Goal: Information Seeking & Learning: Learn about a topic

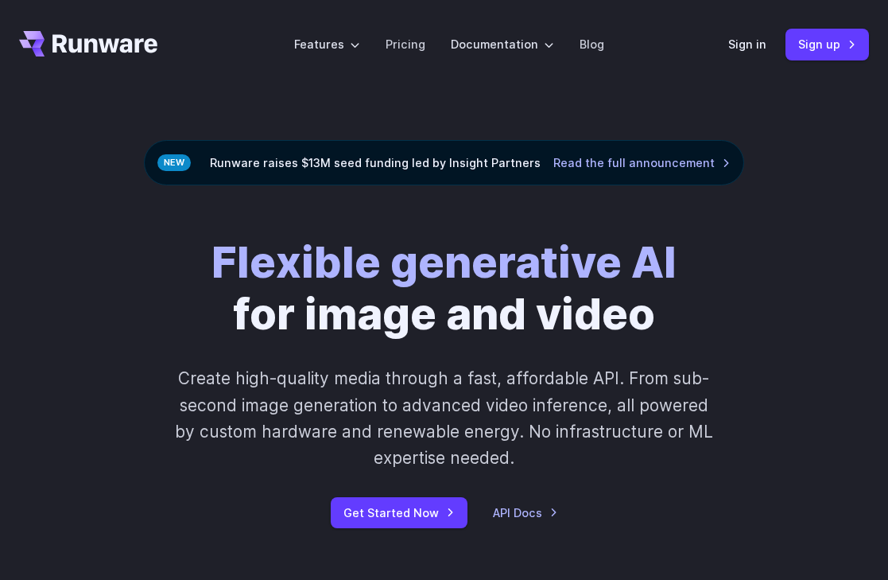
click at [606, 317] on h1 "Flexible generative AI for image and video" at bounding box center [444, 287] width 465 height 103
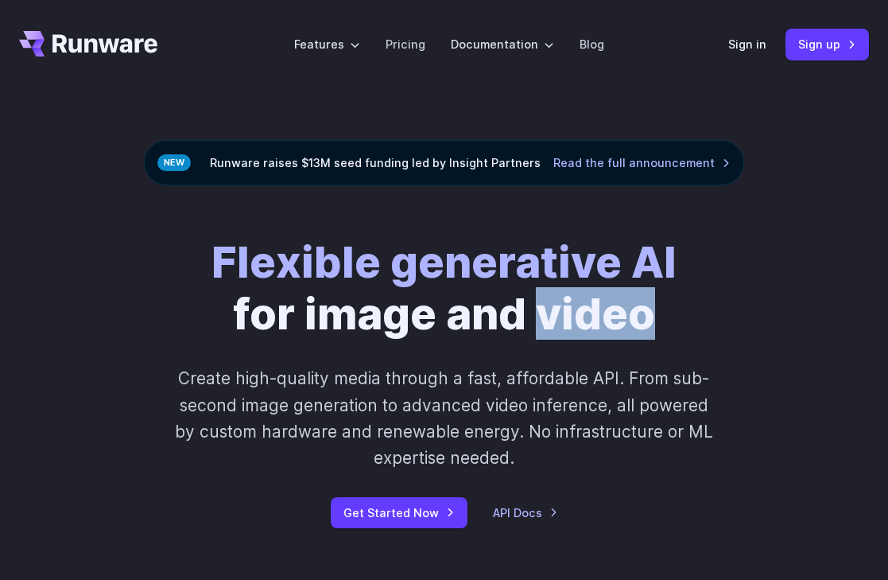
click at [606, 317] on h1 "Flexible generative AI for image and video" at bounding box center [444, 287] width 465 height 103
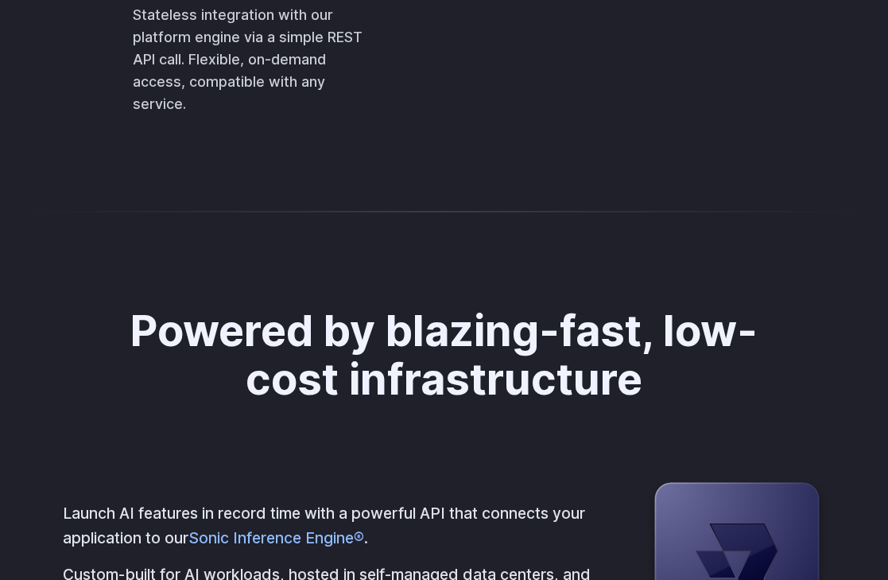
scroll to position [3947, 0]
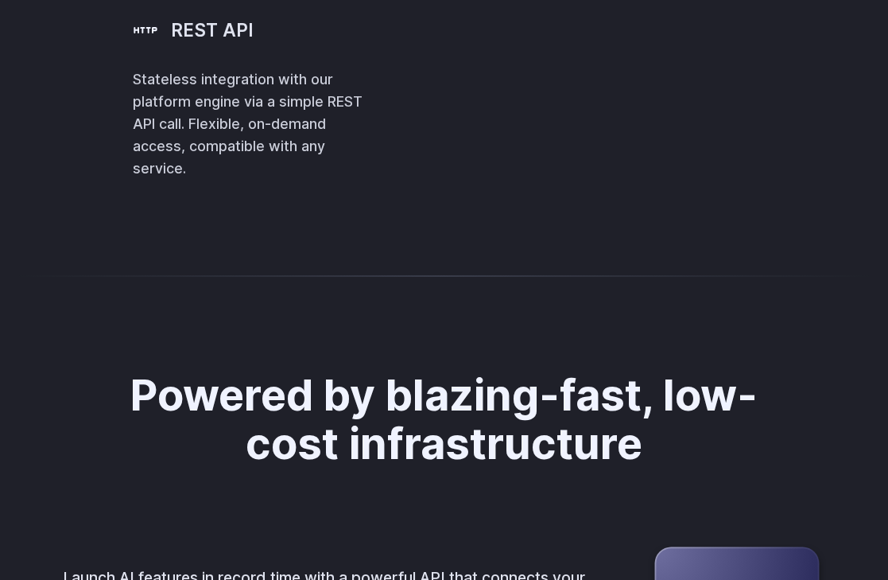
click at [0, 0] on span ""runware:100@1"" at bounding box center [0, 0] width 0 height 0
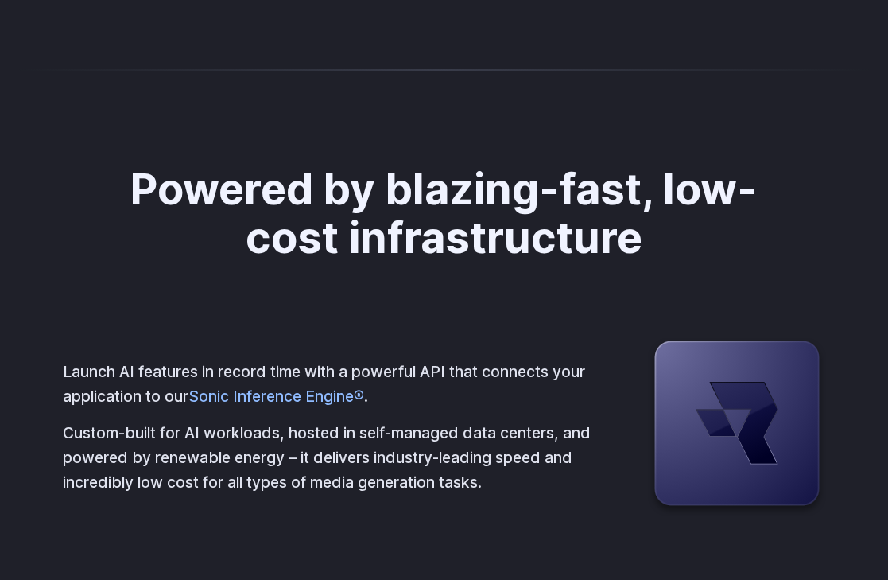
scroll to position [4473, 0]
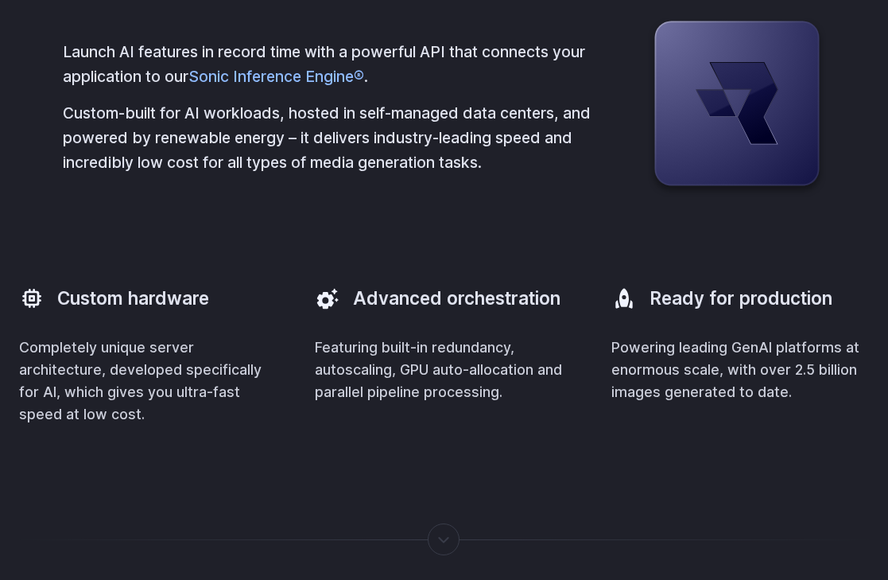
click at [560, 88] on p "Launch AI features in record time with a powerful API that connects your applic…" at bounding box center [330, 64] width 535 height 49
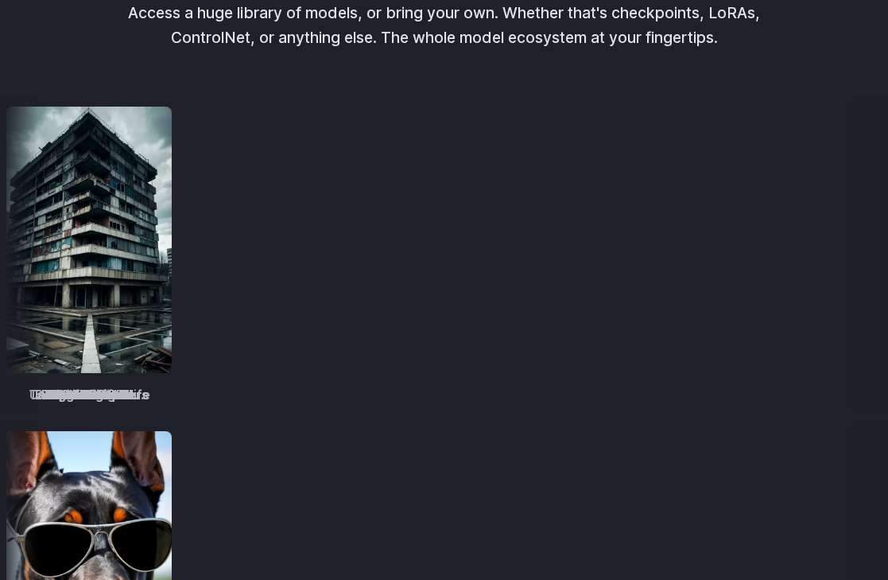
scroll to position [1987, 0]
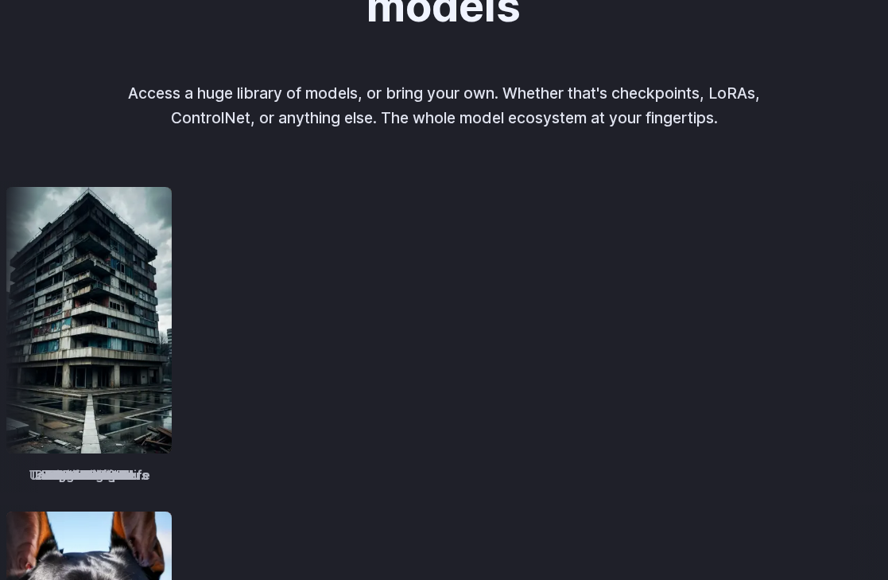
click at [557, 115] on p "Access a huge library of models, or bring your own. Whether that's checkpoints,…" at bounding box center [445, 105] width 662 height 49
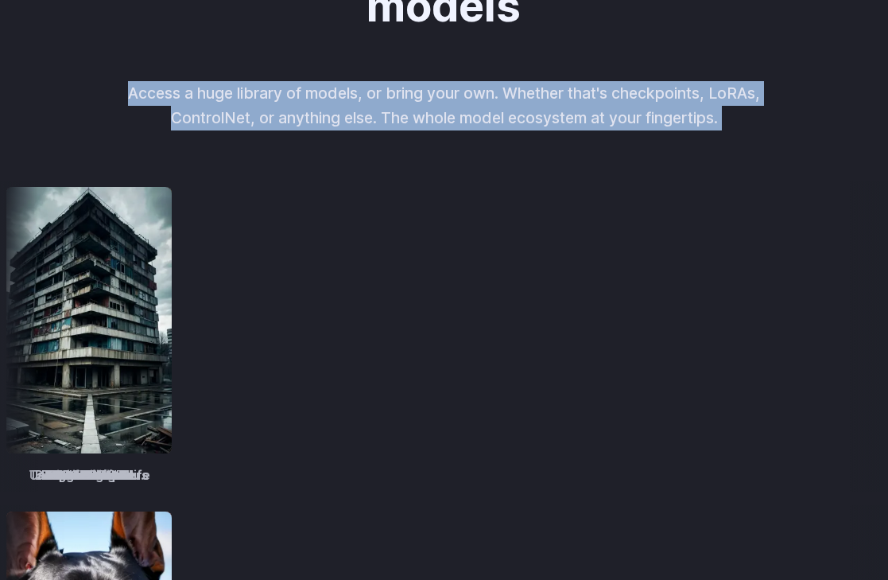
click at [557, 115] on p "Access a huge library of models, or bring your own. Whether that's checkpoints,…" at bounding box center [445, 105] width 662 height 49
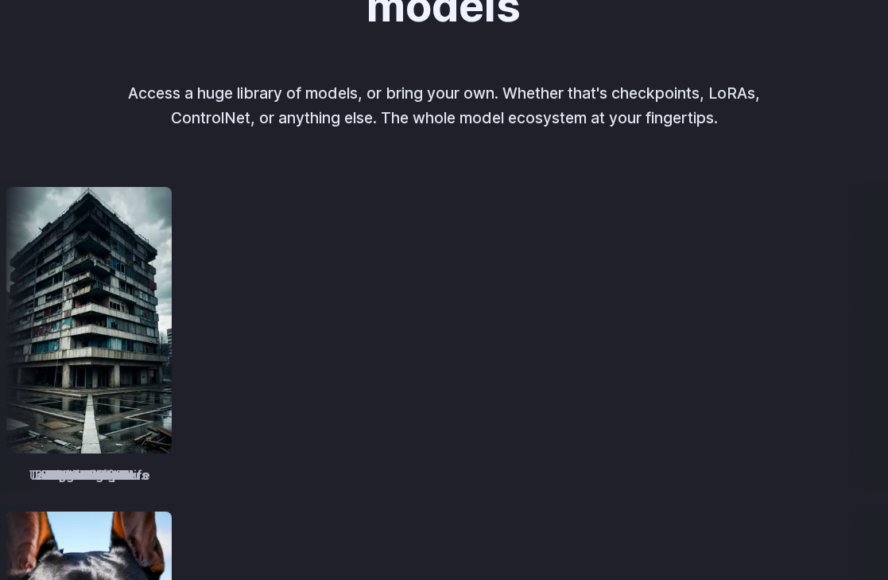
click at [544, 115] on p "Access a huge library of models, or bring your own. Whether that's checkpoints,…" at bounding box center [445, 105] width 662 height 49
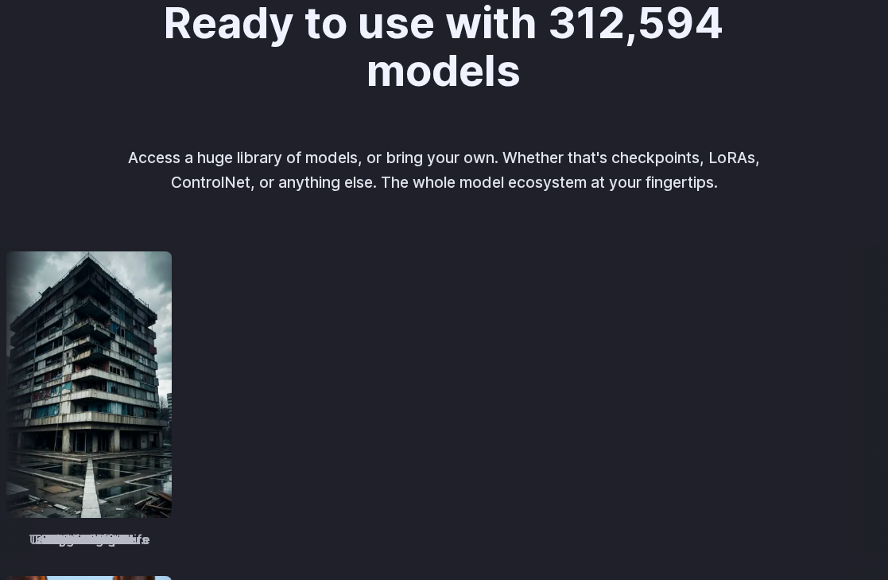
click at [523, 143] on div "Ready to use with 312,594 models Access a huge library of models, or bring your…" at bounding box center [444, 96] width 750 height 196
click at [523, 160] on p "Access a huge library of models, or bring your own. Whether that's checkpoints,…" at bounding box center [445, 170] width 662 height 49
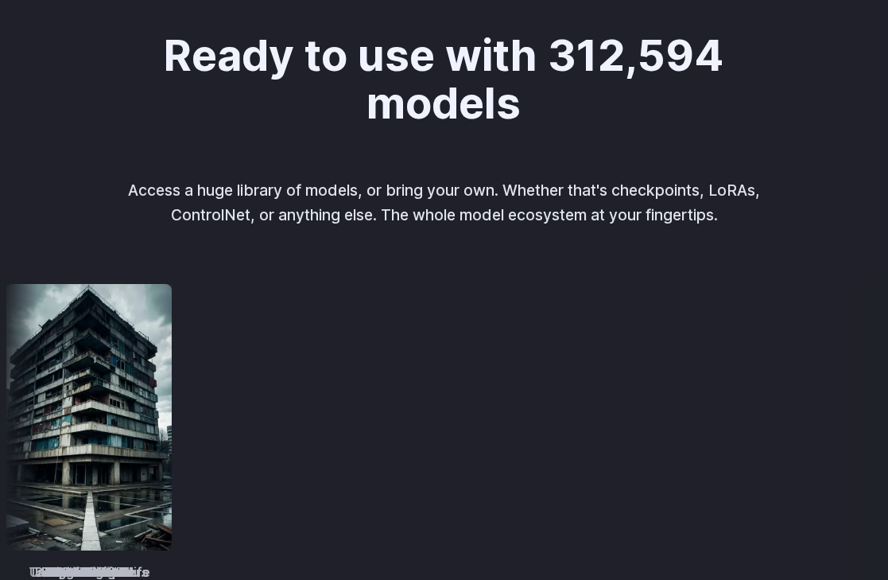
click at [486, 98] on h2 "Ready to use with 312,594 models" at bounding box center [444, 79] width 580 height 96
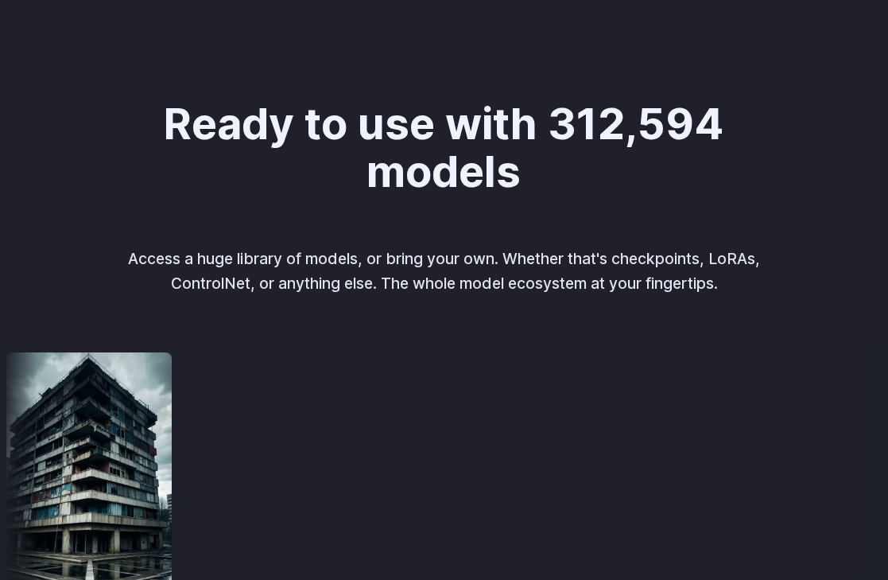
click at [481, 120] on h2 "Ready to use with 312,594 models" at bounding box center [444, 147] width 580 height 96
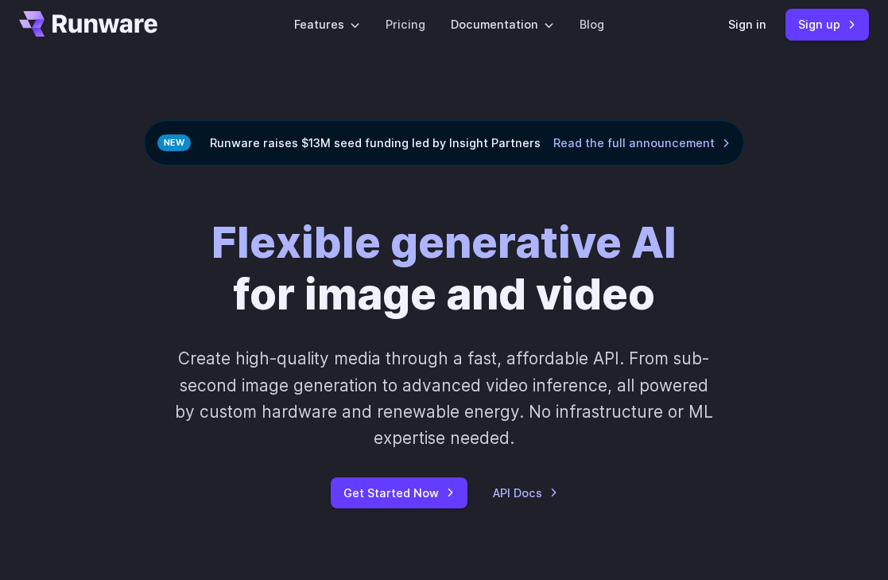
scroll to position [0, 0]
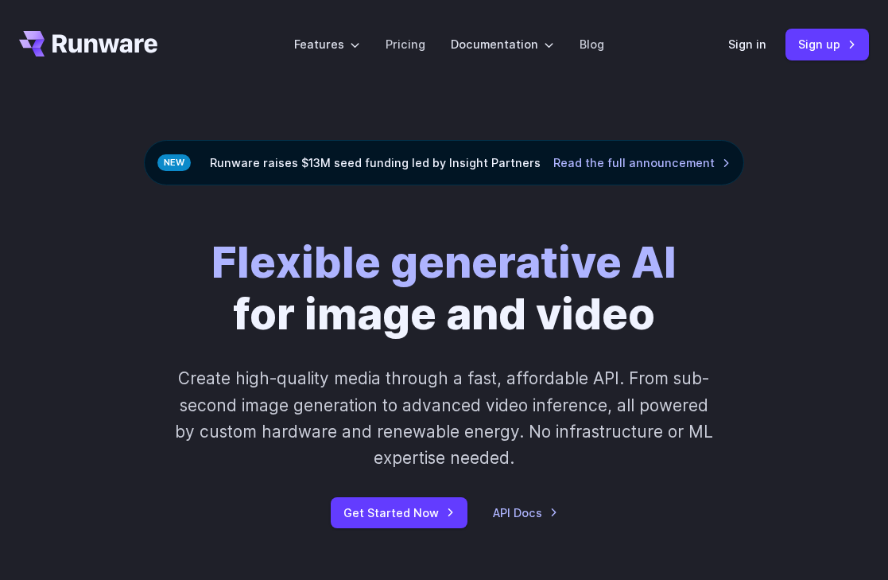
click at [472, 163] on div "Runware raises $13M seed funding led by Insight Partners Read the full announce…" at bounding box center [444, 162] width 601 height 45
click at [511, 161] on div "Runware raises $13M seed funding led by Insight Partners Read the full announce…" at bounding box center [444, 162] width 601 height 45
click at [482, 259] on strong "Flexible generative AI" at bounding box center [444, 261] width 465 height 52
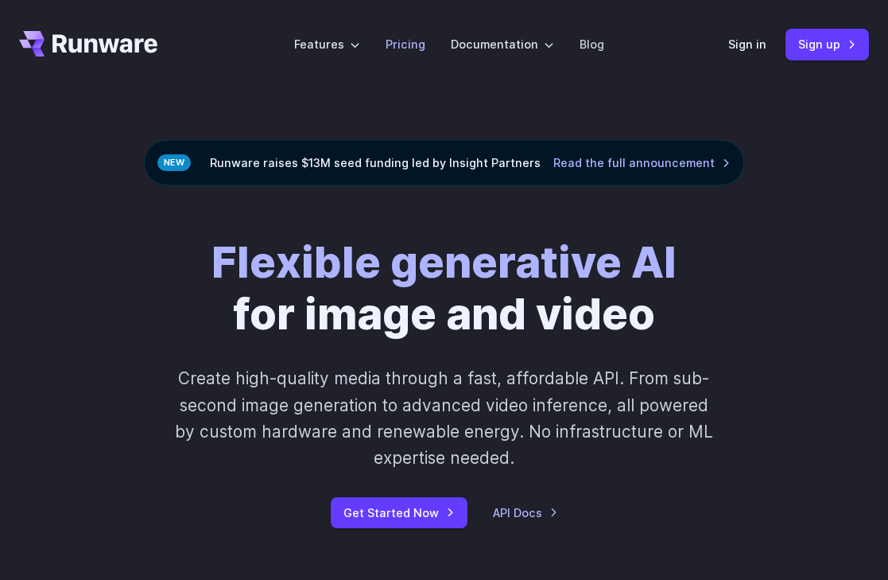
click at [411, 45] on link "Pricing" at bounding box center [406, 44] width 40 height 18
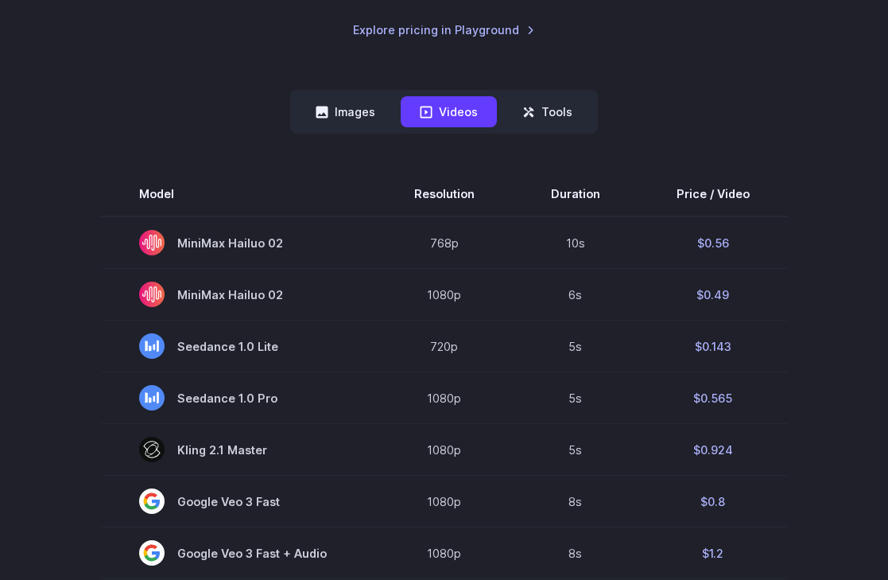
scroll to position [382, 0]
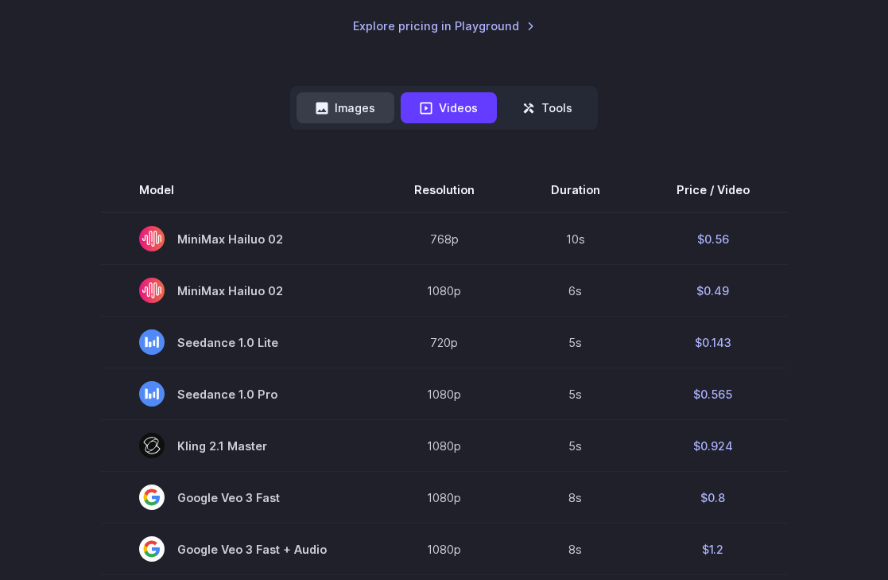
click at [370, 118] on button "Images" at bounding box center [346, 107] width 98 height 31
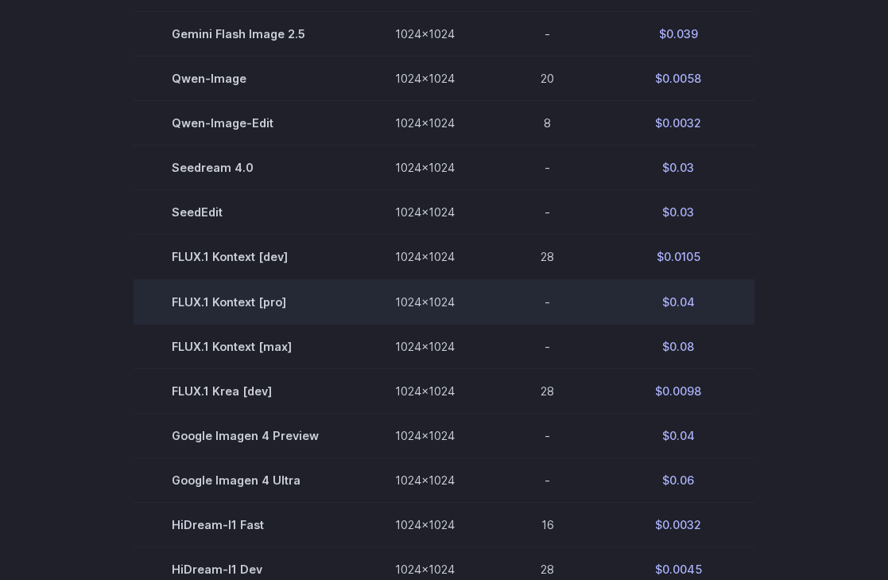
scroll to position [678, 0]
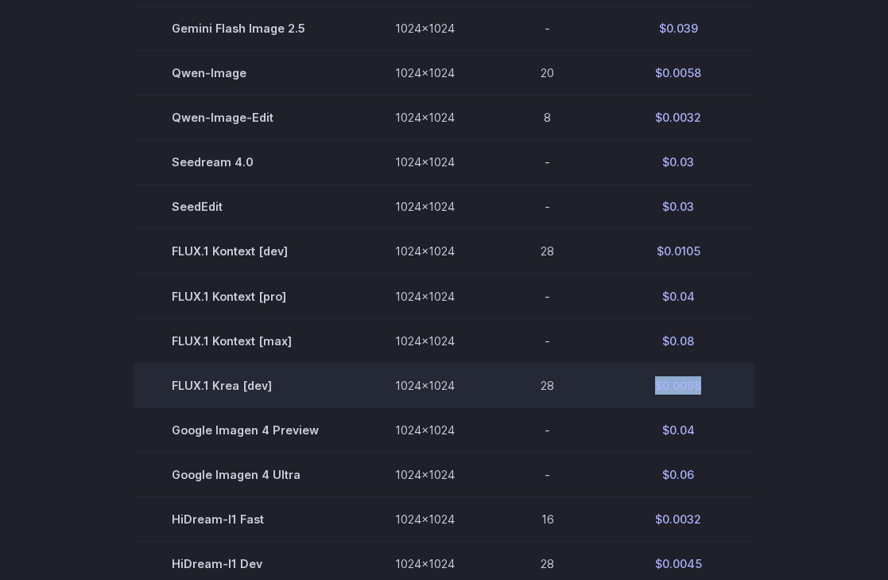
drag, startPoint x: 651, startPoint y: 391, endPoint x: 721, endPoint y: 391, distance: 70.0
click at [721, 391] on td "$0.0098" at bounding box center [678, 385] width 153 height 45
copy td "$0.0098"
click at [533, 372] on td "28" at bounding box center [547, 385] width 109 height 45
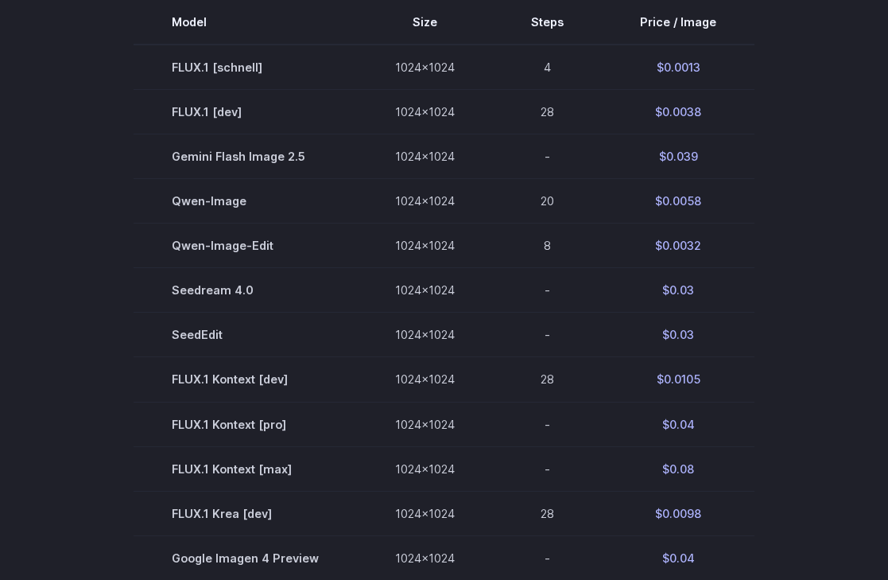
scroll to position [328, 0]
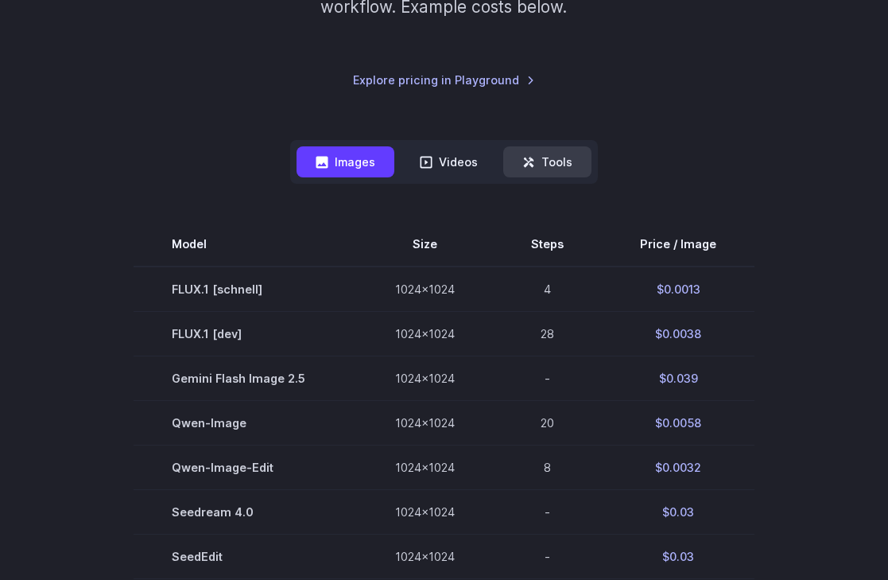
click at [525, 152] on button "Tools" at bounding box center [547, 161] width 88 height 31
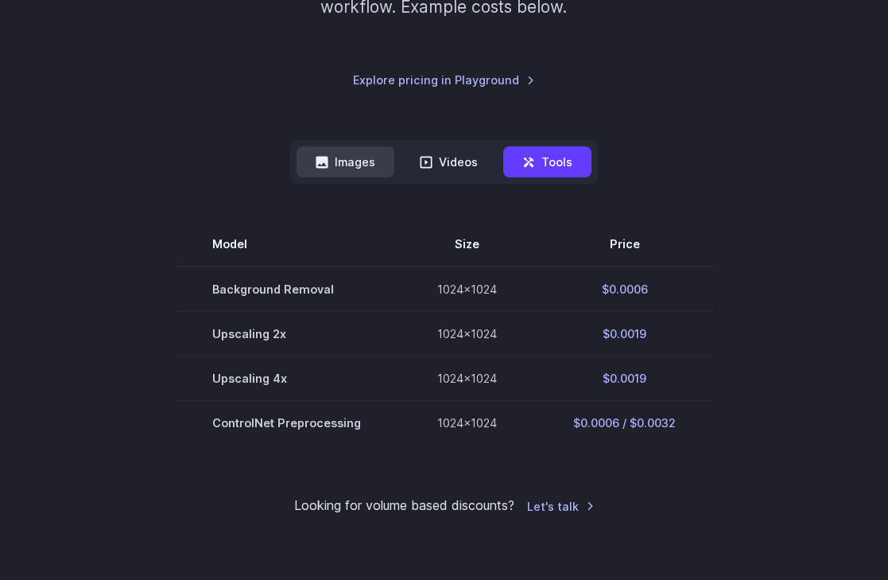
click at [363, 172] on button "Images" at bounding box center [346, 161] width 98 height 31
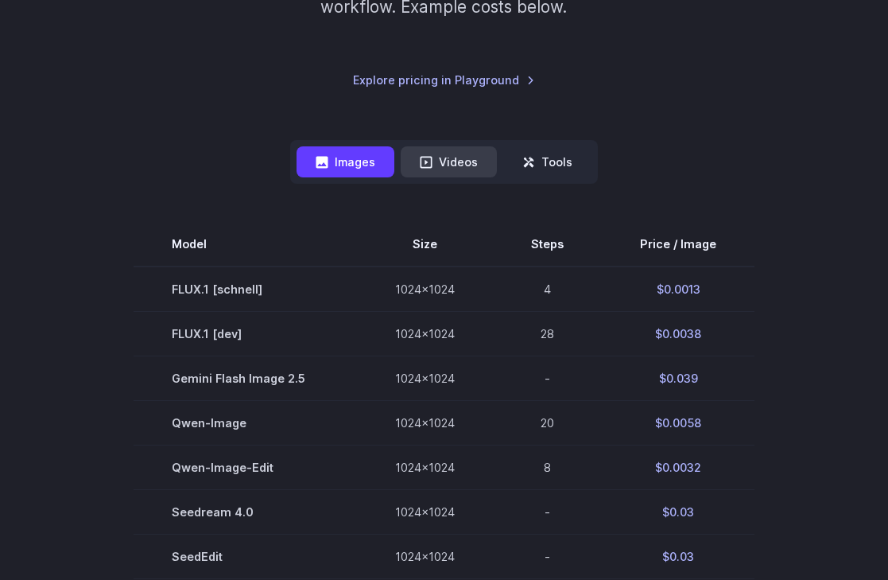
click at [477, 177] on button "Videos" at bounding box center [449, 161] width 96 height 31
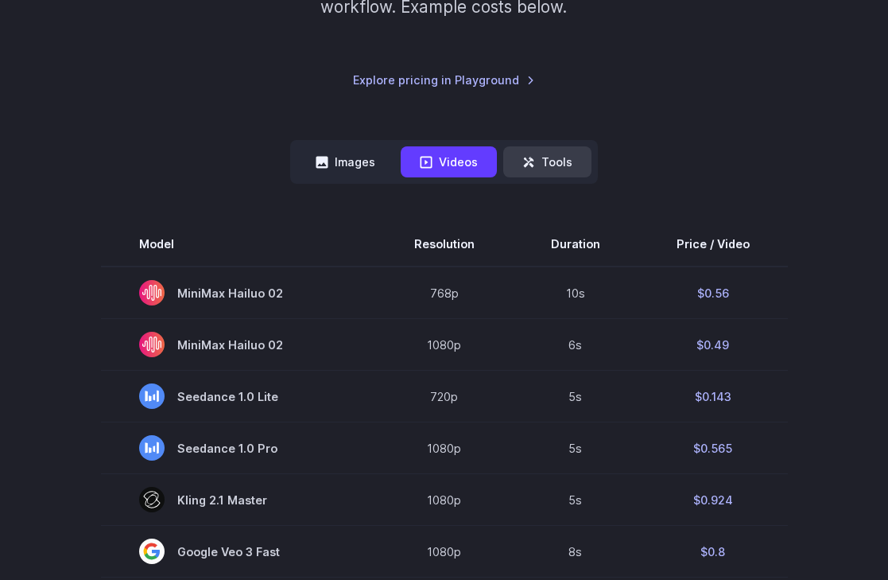
click at [538, 157] on button "Tools" at bounding box center [547, 161] width 88 height 31
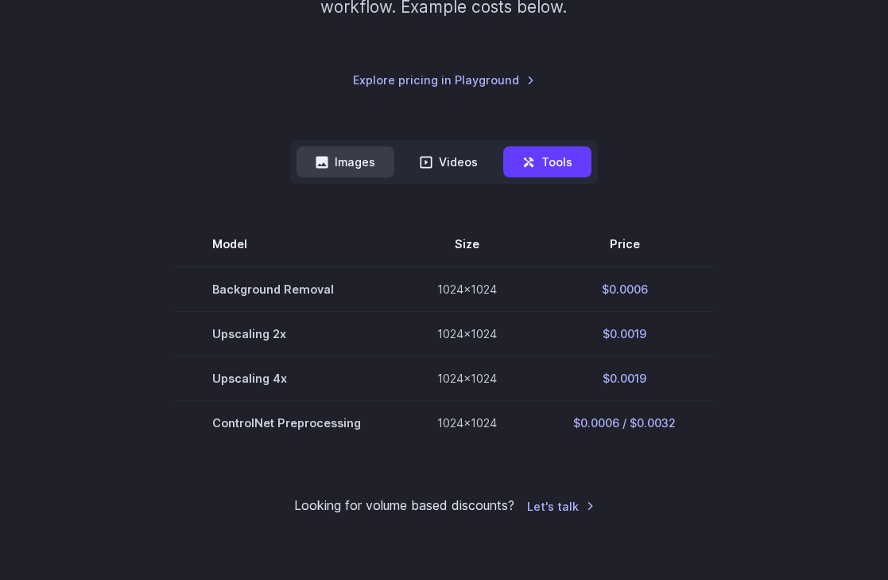
click at [328, 158] on icon at bounding box center [323, 162] width 12 height 12
